Goal: Task Accomplishment & Management: Use online tool/utility

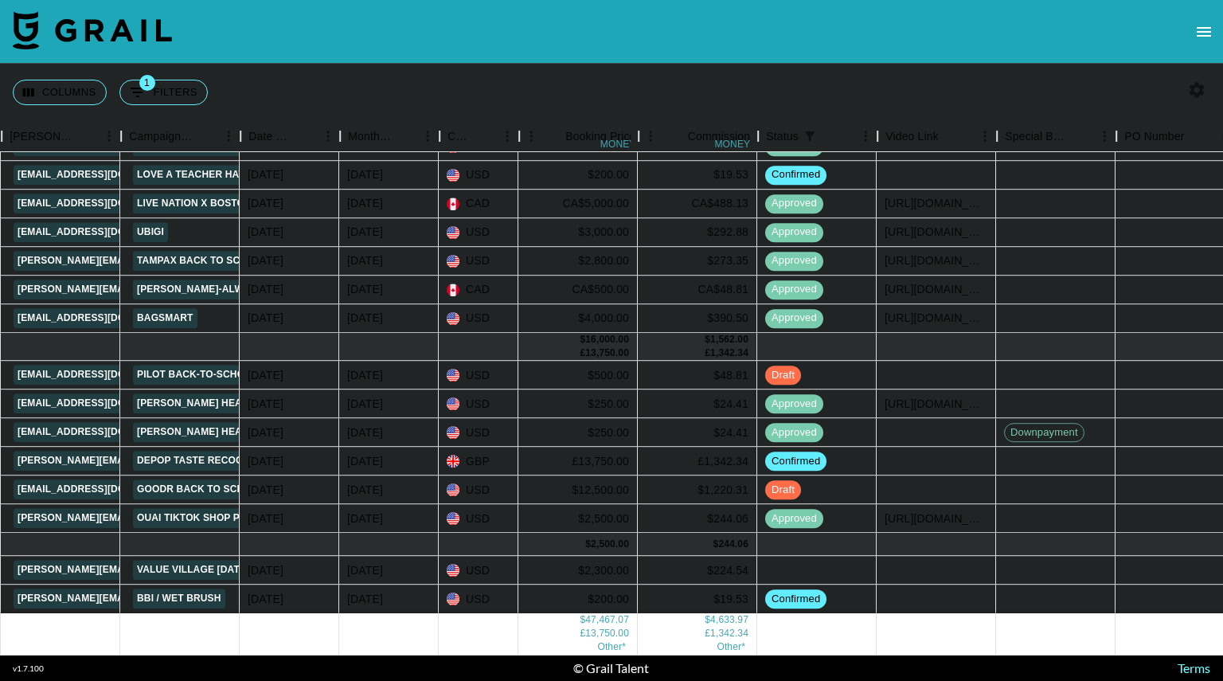
scroll to position [287, 650]
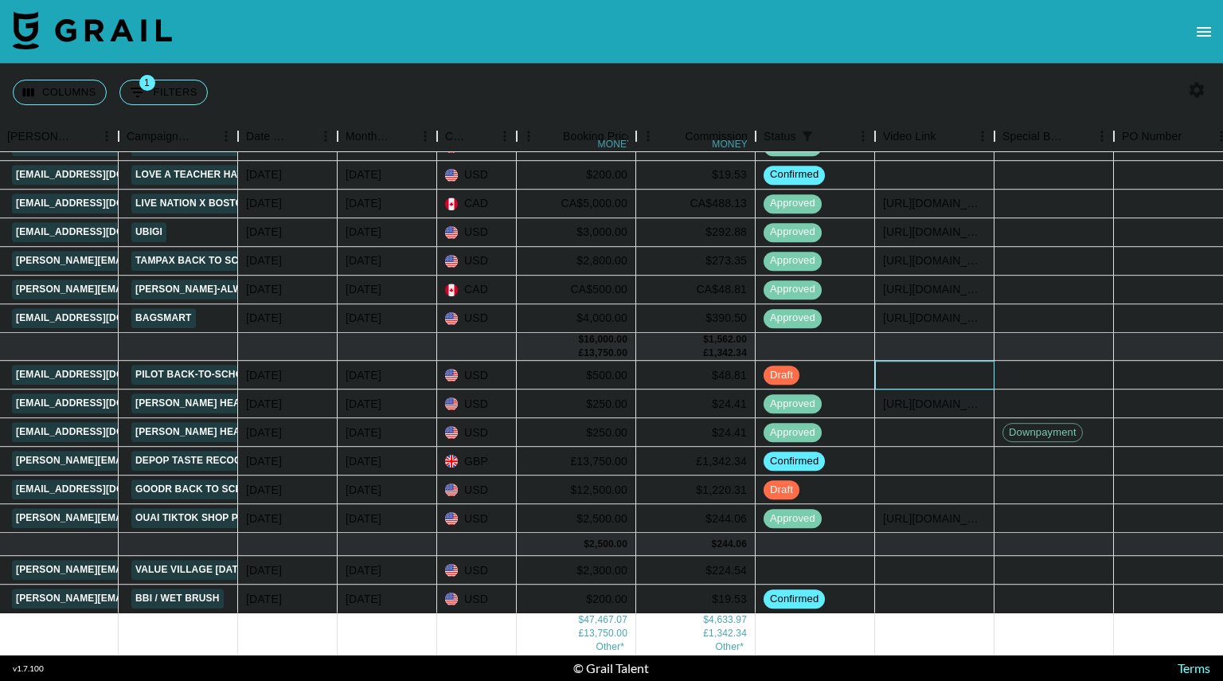
click at [949, 361] on div at bounding box center [934, 375] width 119 height 29
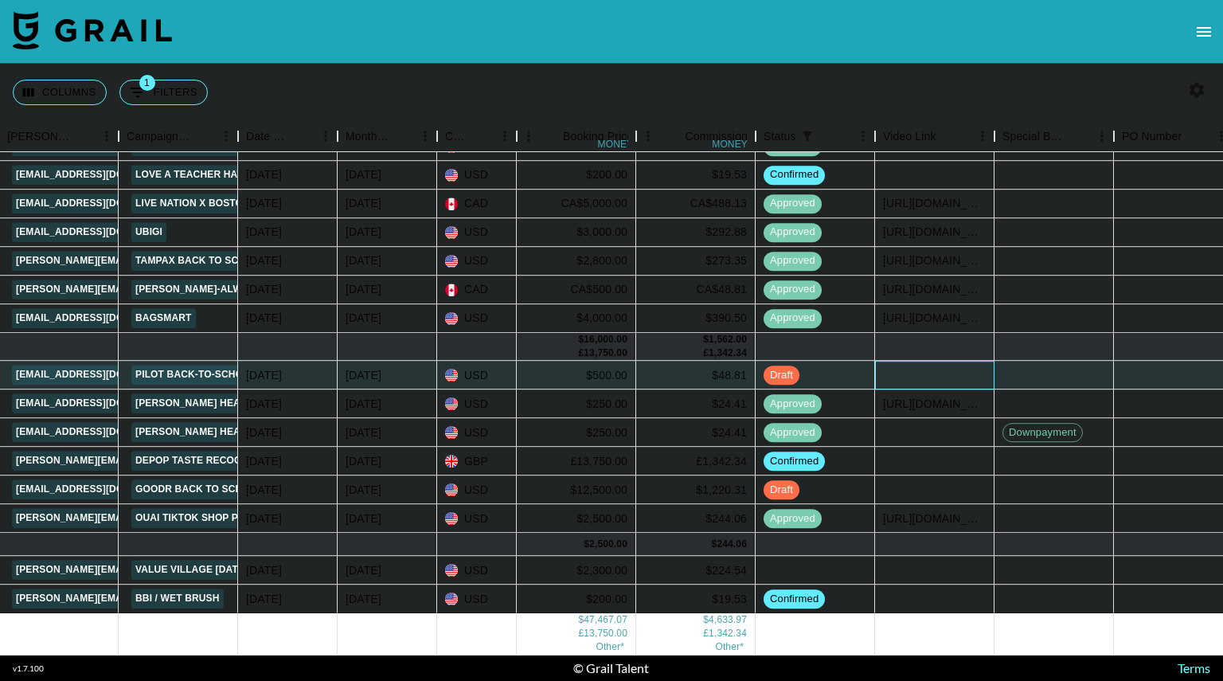
click at [949, 361] on div at bounding box center [934, 375] width 119 height 29
type input "[URL][DOMAIN_NAME]"
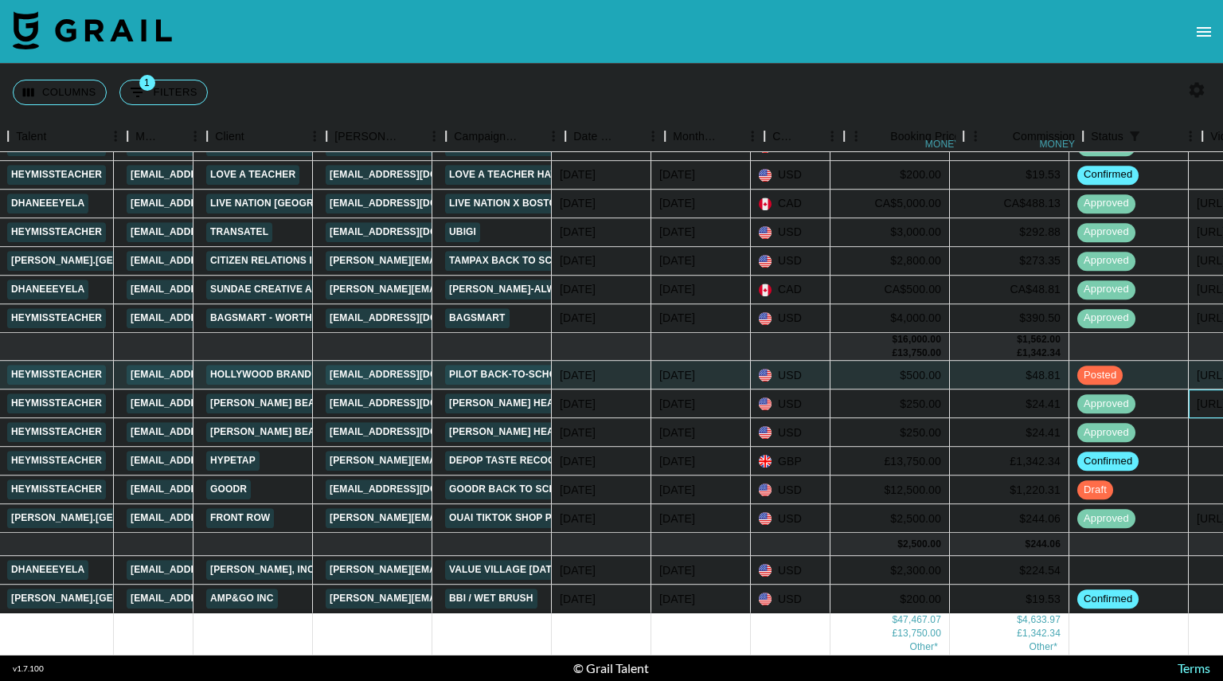
scroll to position [287, 318]
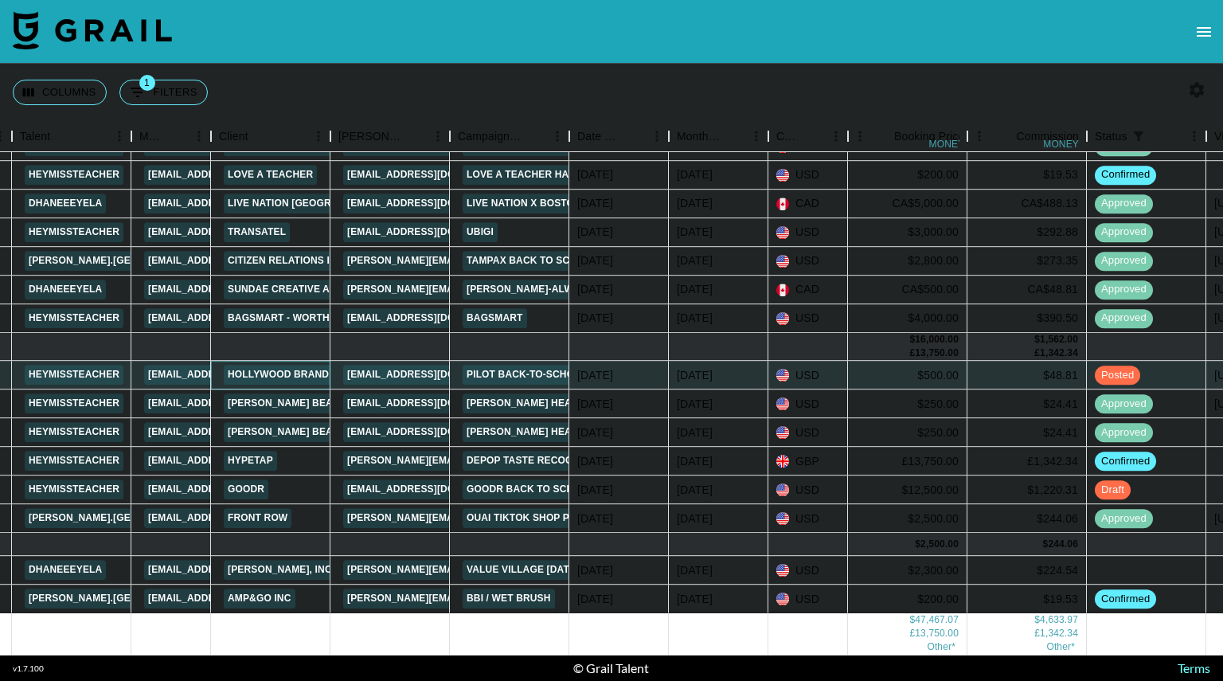
click at [293, 365] on link "Hollywood Branded" at bounding box center [285, 375] width 123 height 20
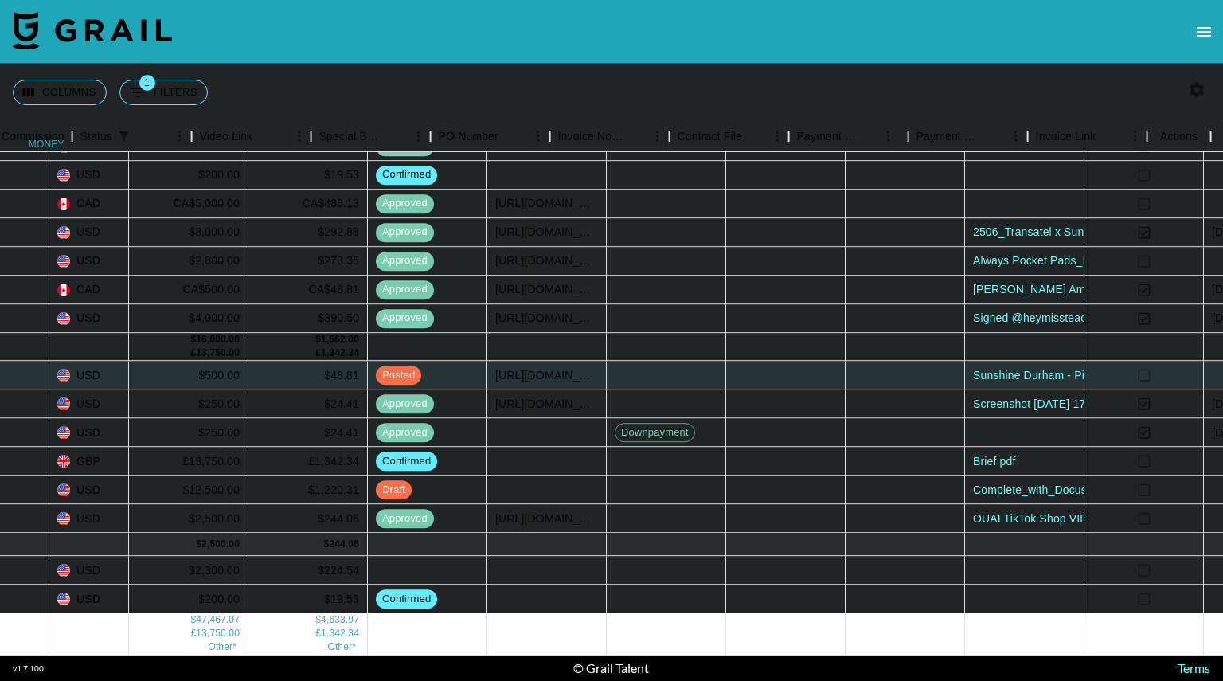
scroll to position [287, 1333]
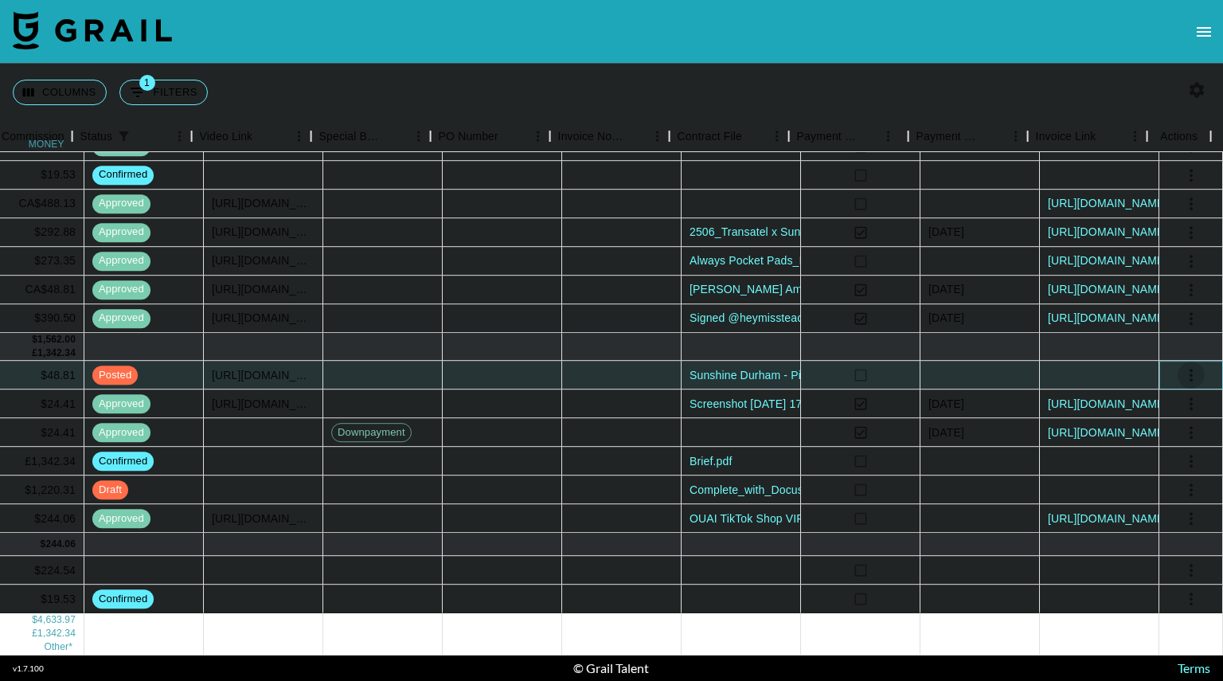
click at [1182, 365] on icon "select merge strategy" at bounding box center [1191, 374] width 19 height 19
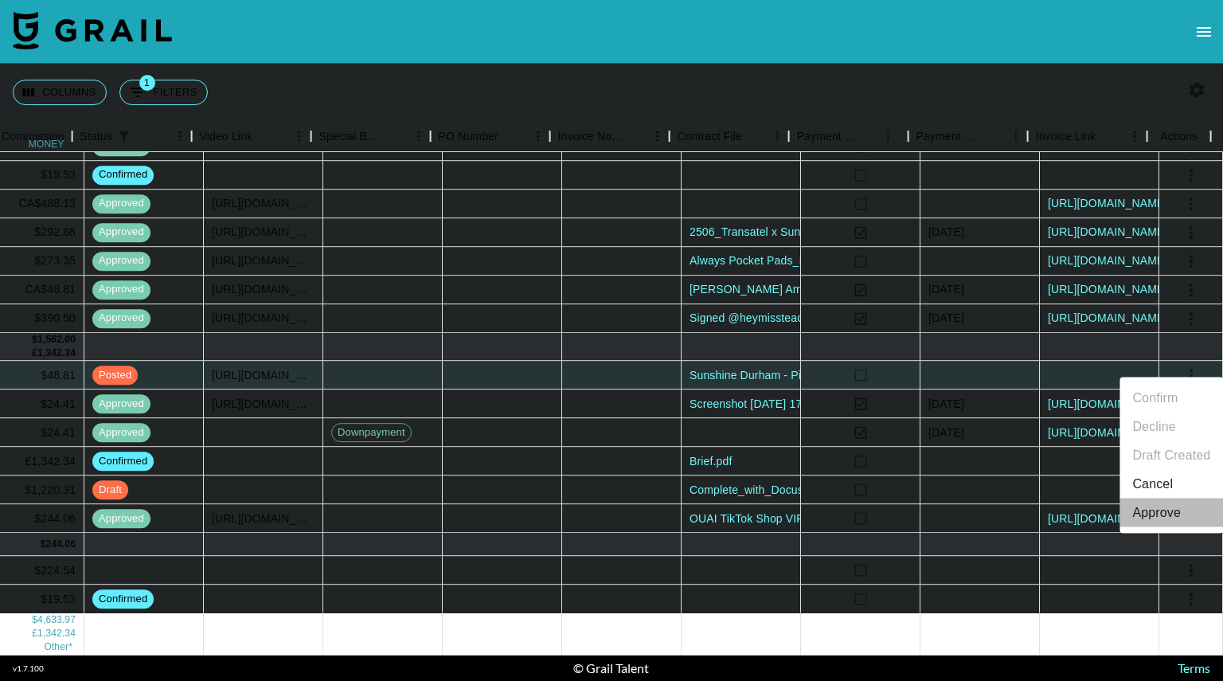
click at [1159, 515] on div "Approve" at bounding box center [1156, 512] width 49 height 19
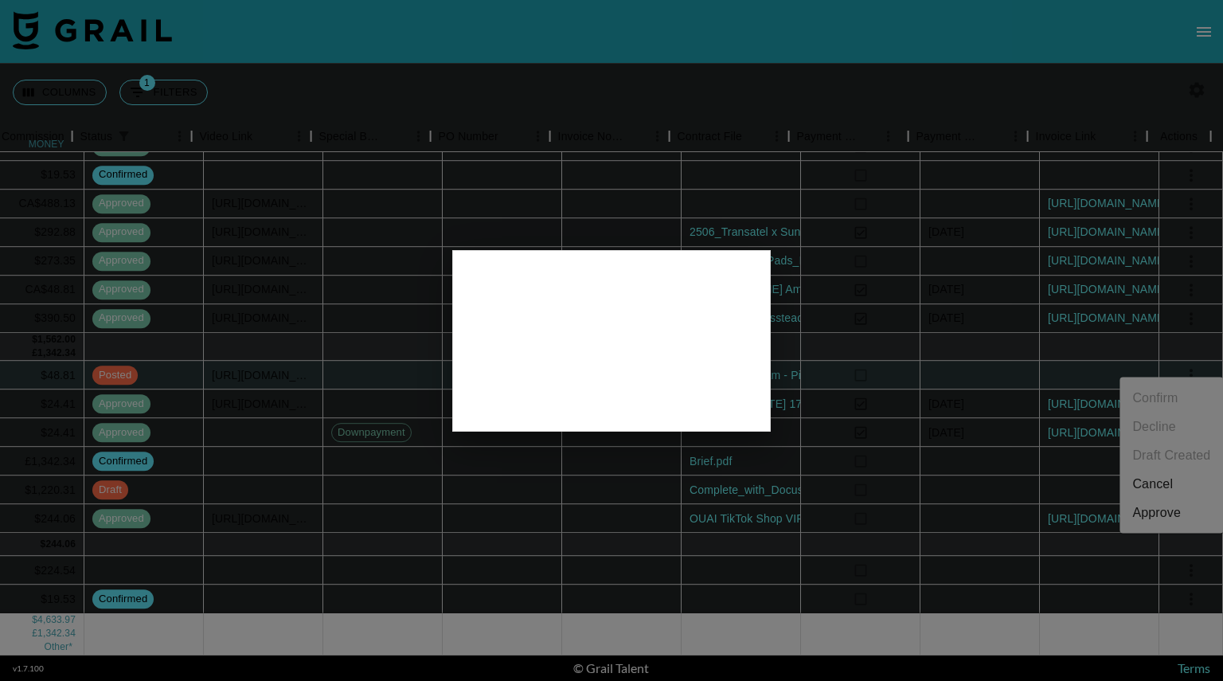
click at [859, 396] on div at bounding box center [611, 340] width 1223 height 681
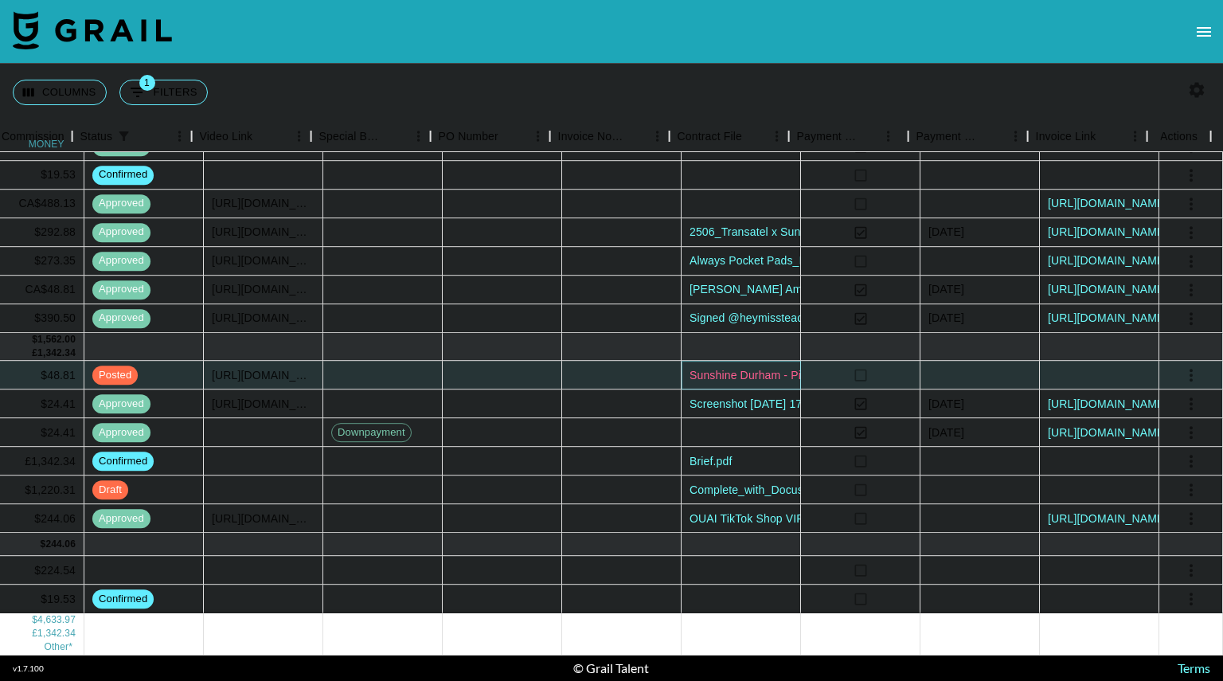
click at [713, 368] on link "Sunshine Durham - Pilot Back-to-School 2025 Campaign.pdf" at bounding box center [842, 375] width 307 height 16
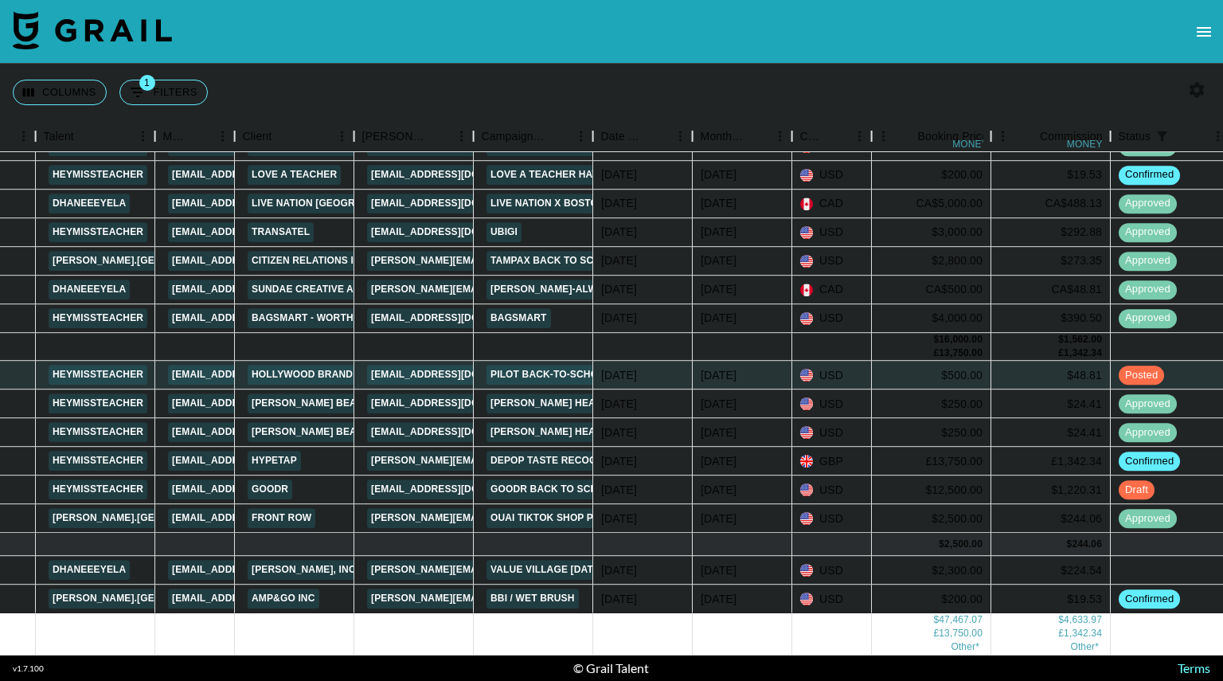
scroll to position [287, 292]
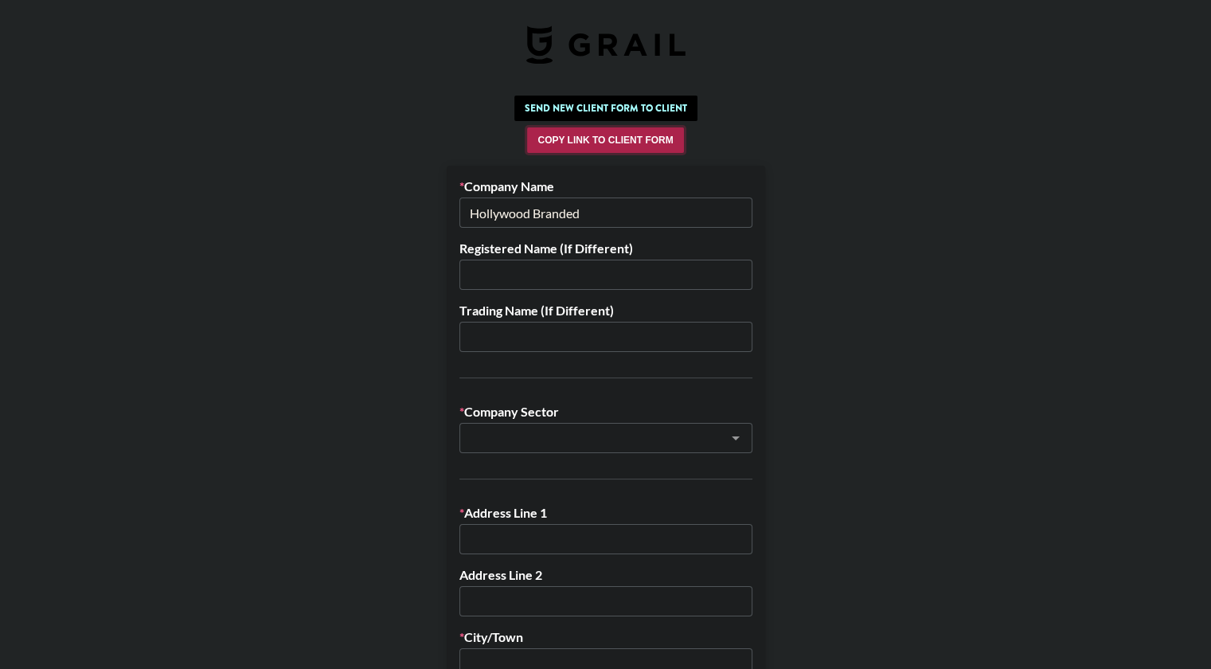
click at [612, 139] on button "Copy Link to Client Form" at bounding box center [605, 139] width 156 height 25
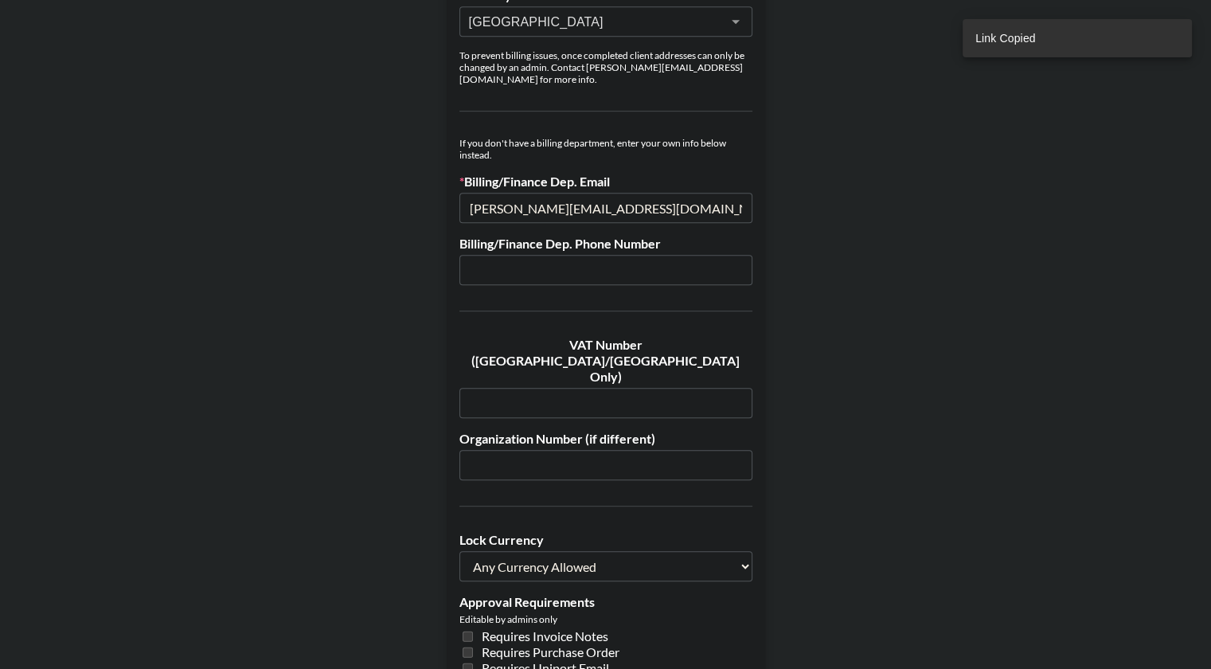
scroll to position [841, 0]
